Goal: Information Seeking & Learning: Learn about a topic

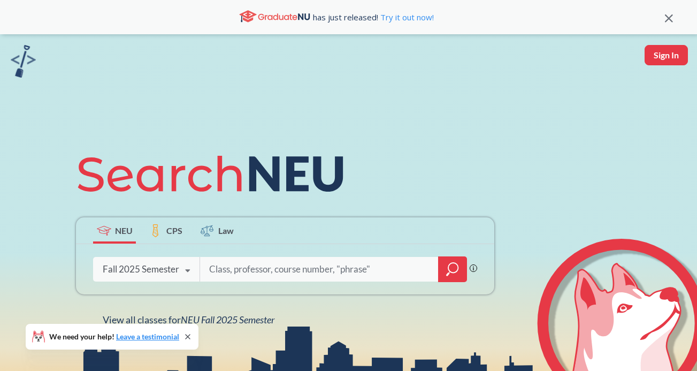
click at [465, 274] on div at bounding box center [452, 269] width 29 height 26
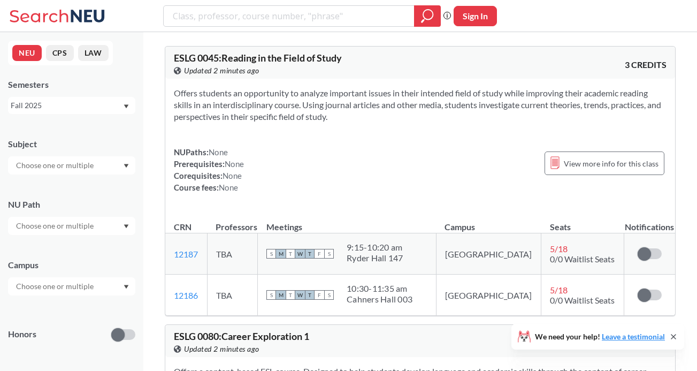
click at [98, 224] on div at bounding box center [71, 226] width 127 height 18
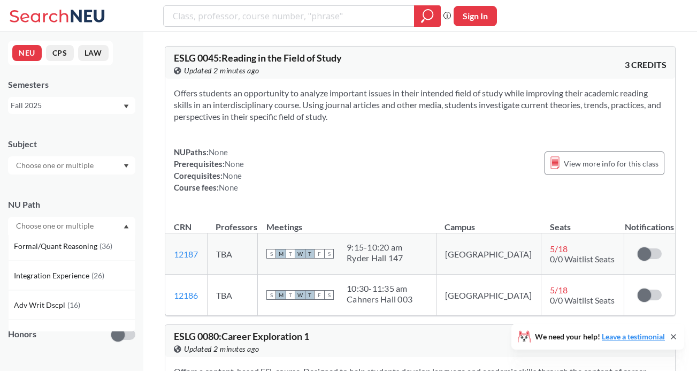
scroll to position [284, 0]
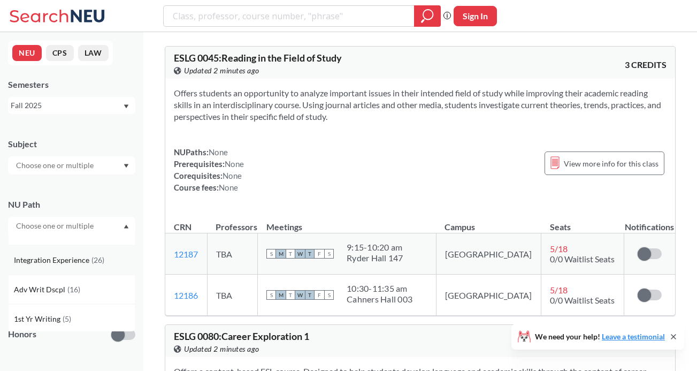
click at [87, 260] on span "Integration Experience" at bounding box center [53, 260] width 78 height 12
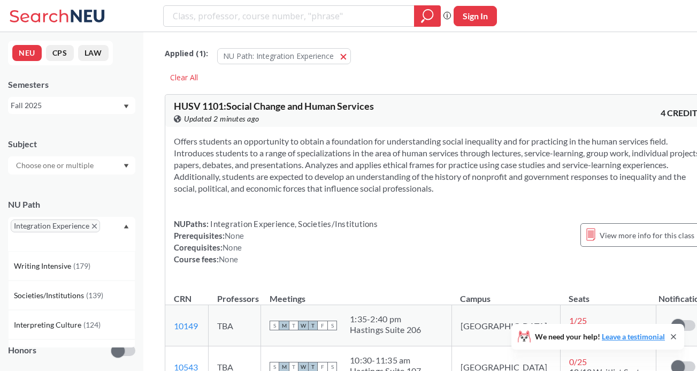
click at [248, 205] on div "Offers students an opportunity to obtain a foundation for understanding social …" at bounding box center [438, 204] width 546 height 155
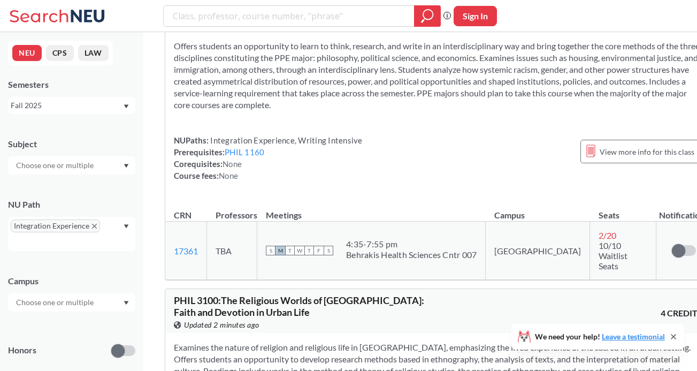
scroll to position [1773, 0]
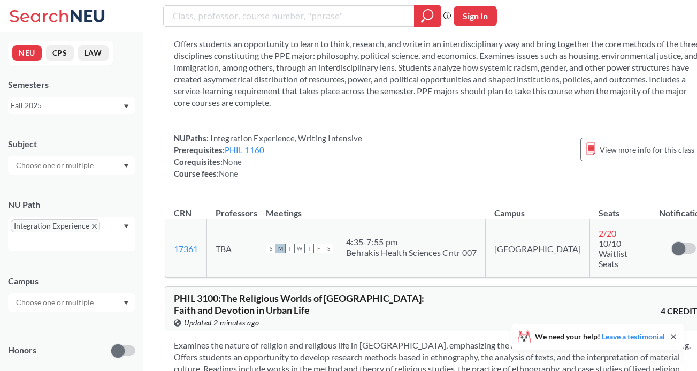
click at [240, 26] on div at bounding box center [302, 15] width 278 height 21
click at [232, 17] on input "search" at bounding box center [289, 16] width 235 height 18
type input "c ri m"
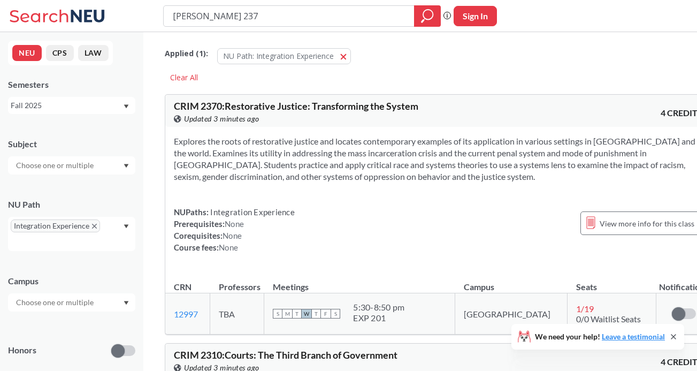
type input "[PERSON_NAME] 2370"
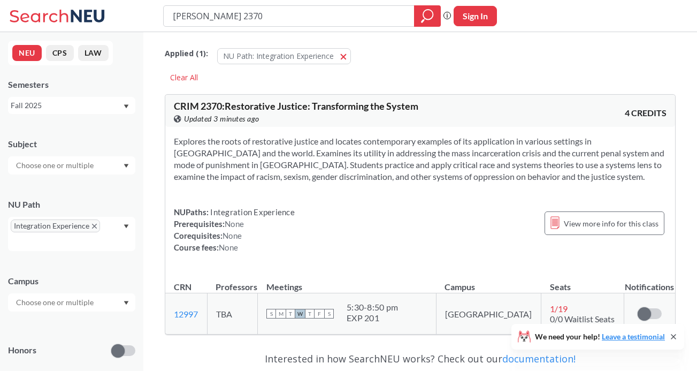
click at [78, 105] on div "Fall 2025" at bounding box center [67, 105] width 112 height 12
click at [59, 166] on div "Spring 2025" at bounding box center [74, 170] width 121 height 12
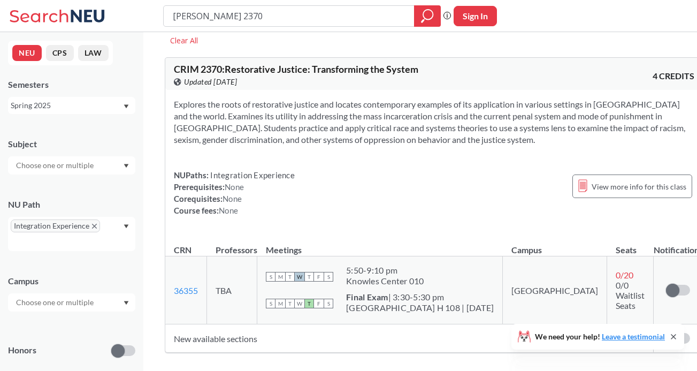
scroll to position [54, 0]
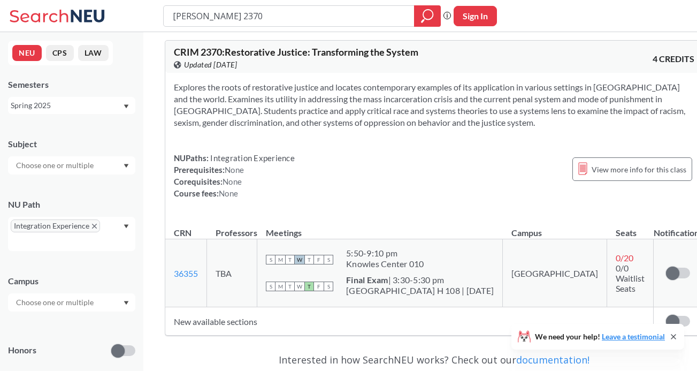
drag, startPoint x: 222, startPoint y: 16, endPoint x: 157, endPoint y: 14, distance: 65.3
click at [157, 14] on div "[PERSON_NAME] 2370 Phrase search guarantees the exact search appears in the res…" at bounding box center [348, 16] width 697 height 32
type input "e ng l"
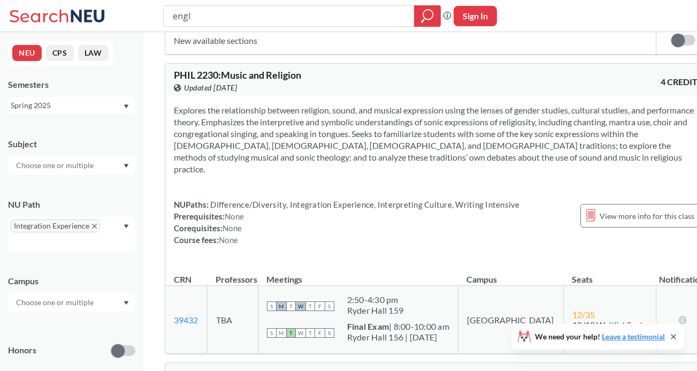
scroll to position [1182, 0]
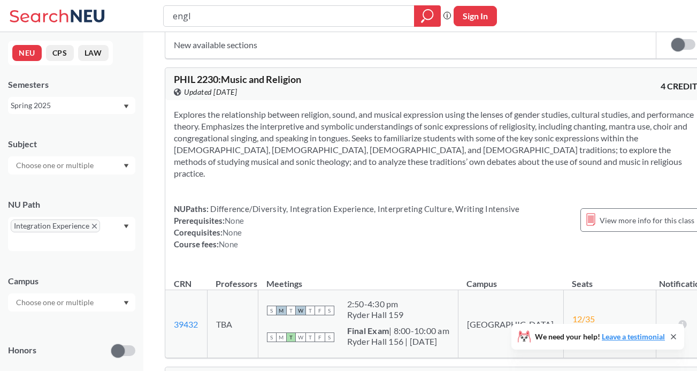
drag, startPoint x: 212, startPoint y: 22, endPoint x: 164, endPoint y: 17, distance: 48.4
click at [164, 17] on div "engl" at bounding box center [302, 15] width 278 height 21
click at [106, 107] on div "Spring 2025" at bounding box center [67, 105] width 112 height 12
click at [94, 128] on div "Fall 2025" at bounding box center [74, 129] width 121 height 12
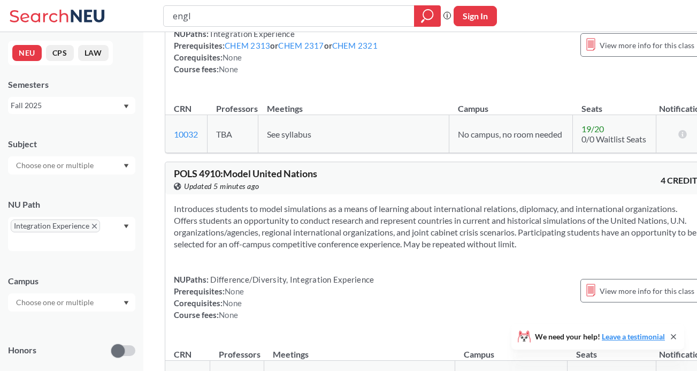
scroll to position [4836, 0]
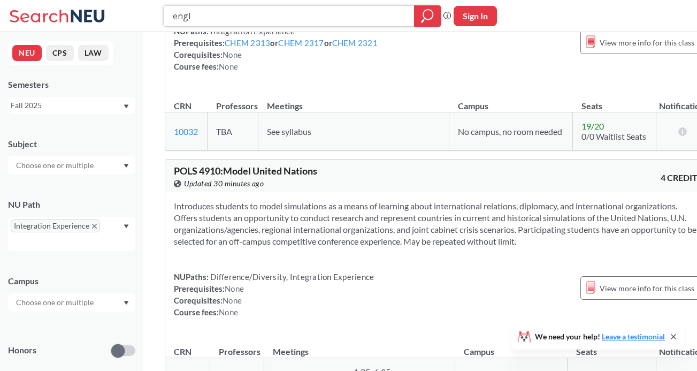
drag, startPoint x: 315, startPoint y: 10, endPoint x: 173, endPoint y: 9, distance: 141.7
click at [173, 9] on input "engl" at bounding box center [289, 16] width 235 height 18
type input "me 3475"
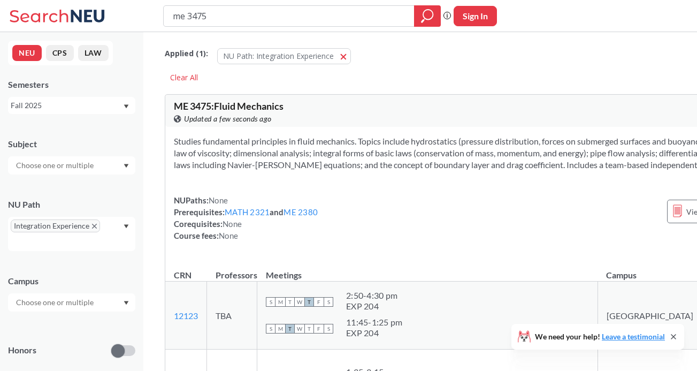
click at [112, 115] on div "NEU CPS LAW Semesters Fall 2025 Subject NU Path Integration Experience Campus H…" at bounding box center [71, 201] width 143 height 339
click at [109, 113] on div "Fall 2025" at bounding box center [71, 105] width 127 height 17
click at [81, 164] on div "Summer 2 2025" at bounding box center [74, 158] width 121 height 12
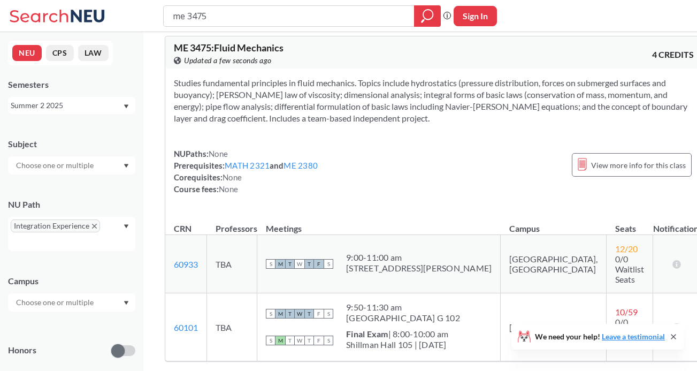
scroll to position [59, 0]
click at [100, 105] on div "Summer 2 2025" at bounding box center [67, 105] width 112 height 12
click at [79, 168] on div "Summer 1 2025" at bounding box center [74, 168] width 121 height 12
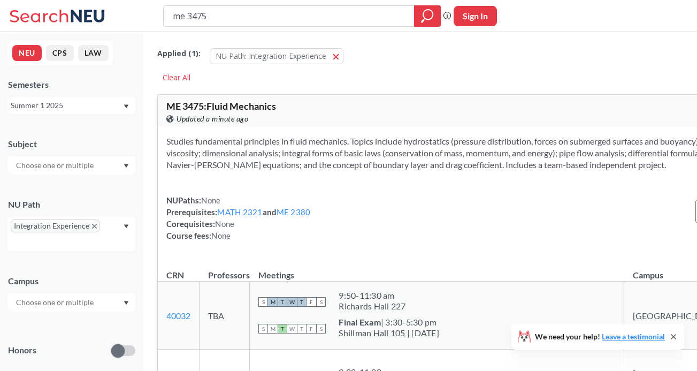
click at [92, 111] on div "Summer 1 2025" at bounding box center [71, 105] width 127 height 17
click at [74, 130] on div "Fall 2023" at bounding box center [74, 127] width 121 height 12
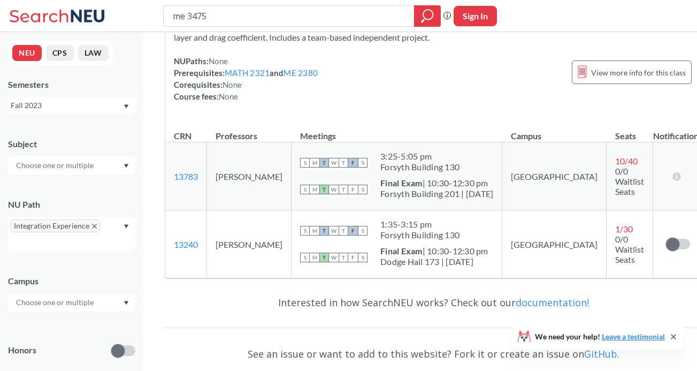
scroll to position [139, 0]
click at [97, 101] on div "Fall 2023" at bounding box center [67, 105] width 112 height 12
click at [85, 140] on div "Summer Full 2025" at bounding box center [74, 139] width 121 height 12
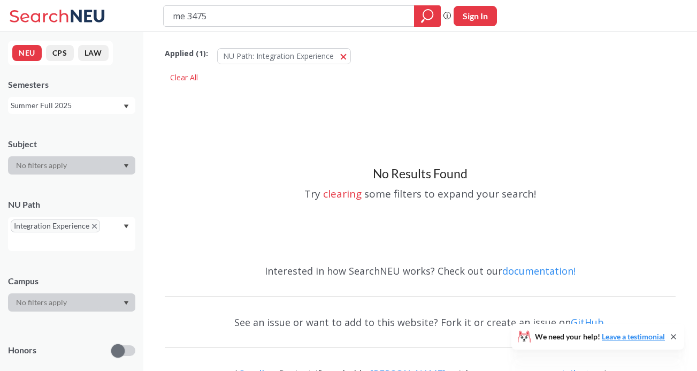
click at [93, 113] on div "Summer Full 2025" at bounding box center [71, 105] width 127 height 17
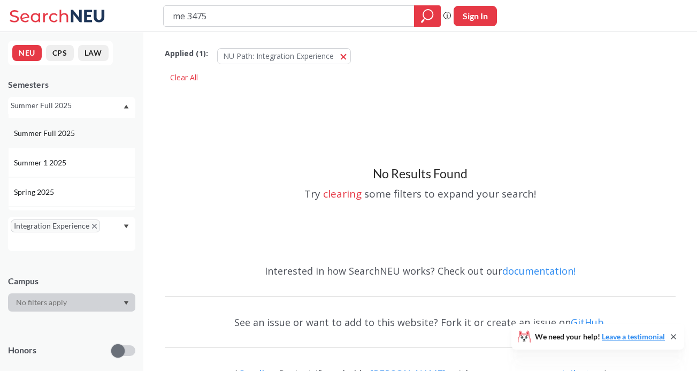
scroll to position [75, 0]
click at [74, 142] on div "Summer 1 2025" at bounding box center [74, 142] width 121 height 12
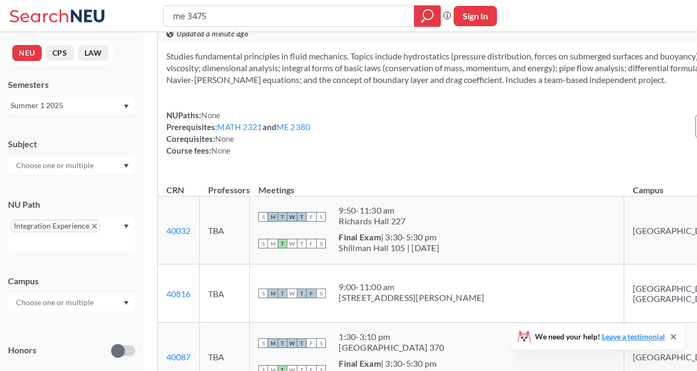
scroll to position [196, 0]
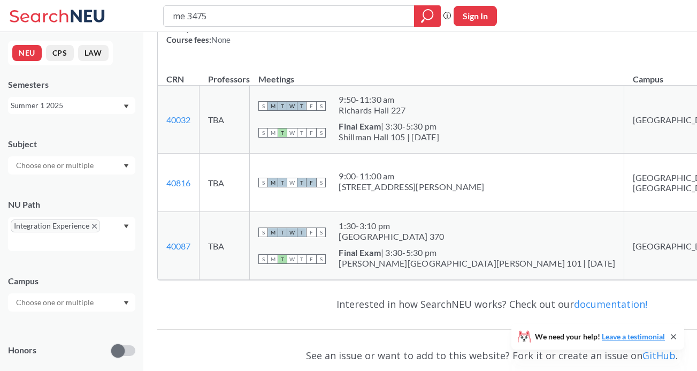
click at [106, 103] on div "Summer 1 2025" at bounding box center [67, 105] width 112 height 12
click at [85, 158] on div "Summer 1 2024" at bounding box center [71, 150] width 127 height 29
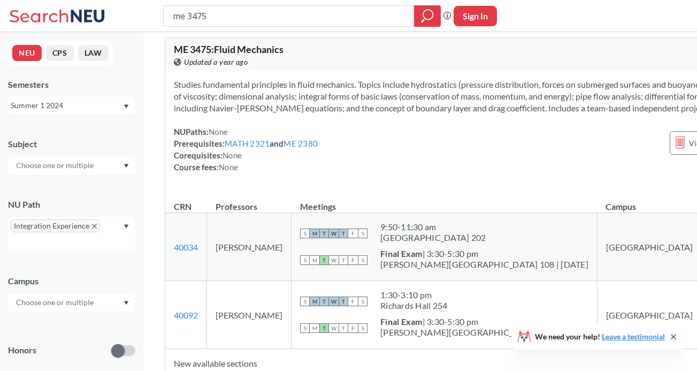
scroll to position [78, 0]
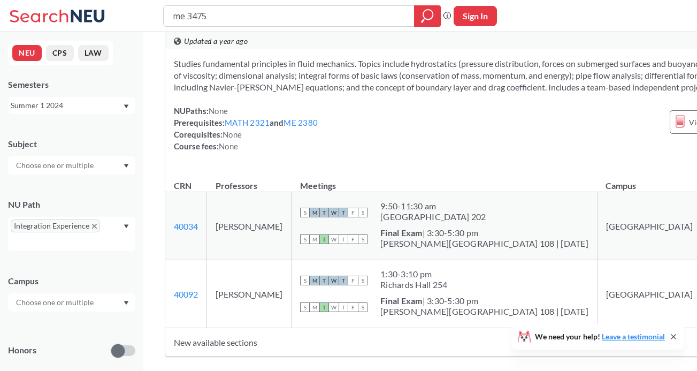
drag, startPoint x: 253, startPoint y: 313, endPoint x: 217, endPoint y: 298, distance: 39.8
click at [217, 298] on td "[PERSON_NAME]" at bounding box center [249, 294] width 84 height 68
copy td "[PERSON_NAME]"
click at [93, 225] on icon "X to remove pill" at bounding box center [94, 226] width 5 height 5
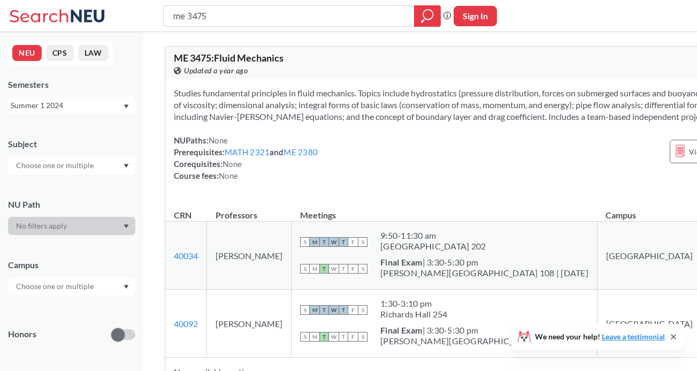
click at [121, 219] on div at bounding box center [71, 226] width 127 height 18
drag, startPoint x: 381, startPoint y: 18, endPoint x: 126, endPoint y: 21, distance: 255.1
click at [126, 22] on div "me 3475 Phrase search guarantees the exact search appears in the results. Ex. I…" at bounding box center [348, 16] width 697 height 32
drag, startPoint x: 239, startPoint y: 14, endPoint x: 127, endPoint y: 13, distance: 112.3
click at [127, 13] on div "me 3475 Phrase search guarantees the exact search appears in the results. Ex. I…" at bounding box center [348, 16] width 697 height 32
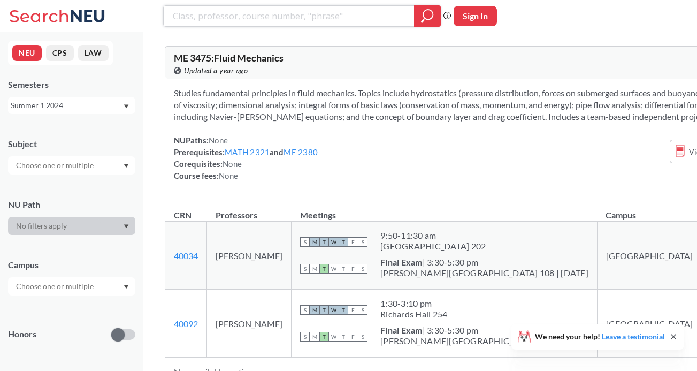
click at [428, 19] on icon "magnifying glass" at bounding box center [428, 15] width 10 height 10
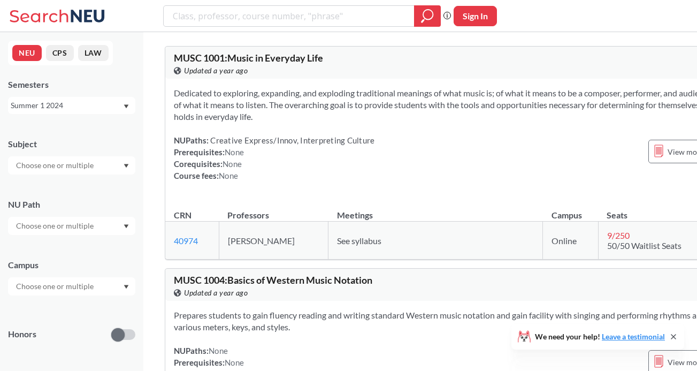
click at [80, 220] on input "text" at bounding box center [56, 225] width 90 height 13
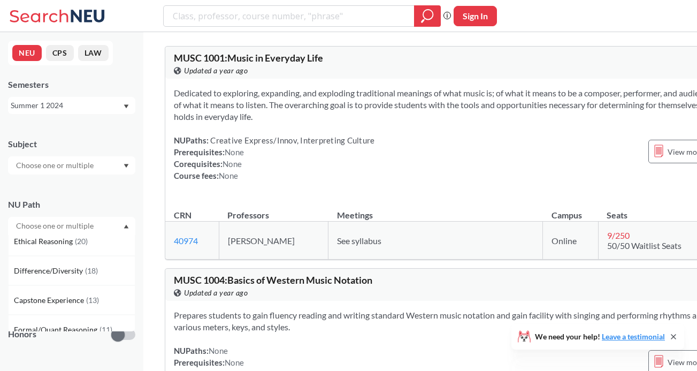
scroll to position [191, 0]
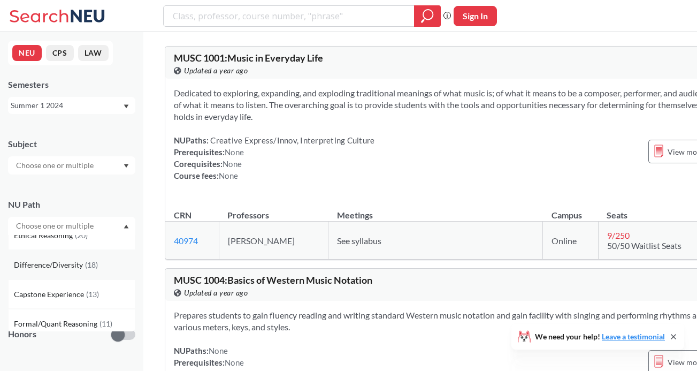
click at [72, 271] on div "Difference/Diversity ( 18 )" at bounding box center [71, 264] width 127 height 29
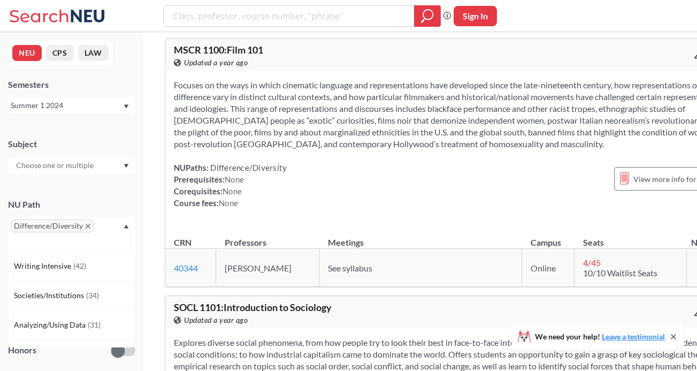
scroll to position [57, 0]
click at [121, 106] on div "Summer 1 2024" at bounding box center [67, 105] width 112 height 12
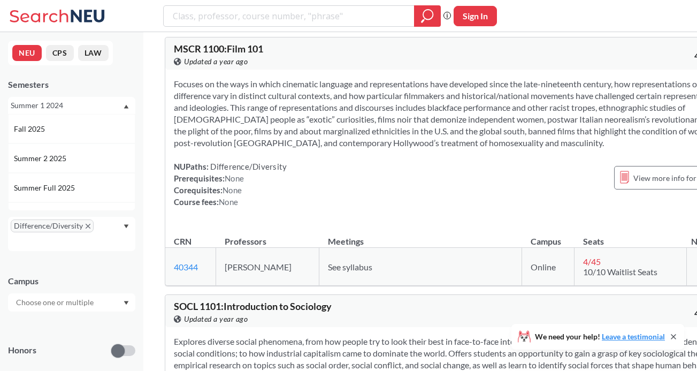
click at [120, 104] on div "Summer 1 2024" at bounding box center [67, 105] width 112 height 12
click at [86, 227] on icon "X to remove pill" at bounding box center [88, 226] width 5 height 5
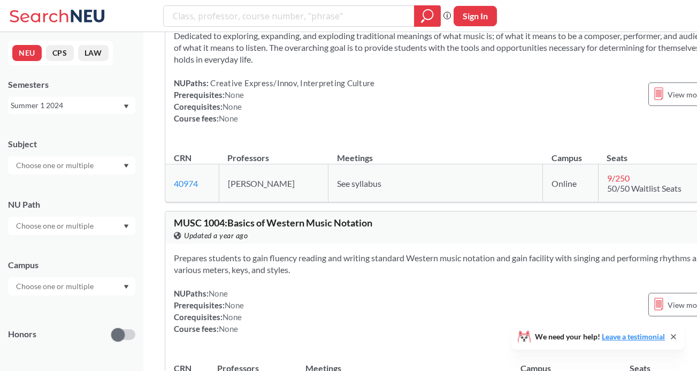
click at [105, 227] on div at bounding box center [71, 226] width 127 height 18
click at [74, 266] on div "Adv Writ Dscpl ( 8 )" at bounding box center [71, 257] width 127 height 29
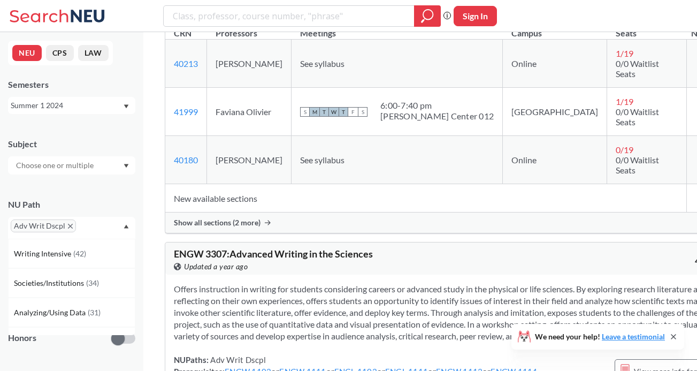
scroll to position [1032, 0]
